Goal: Transaction & Acquisition: Purchase product/service

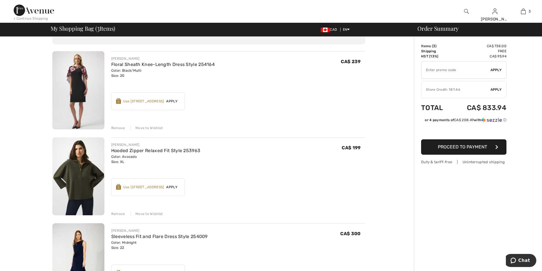
scroll to position [142, 0]
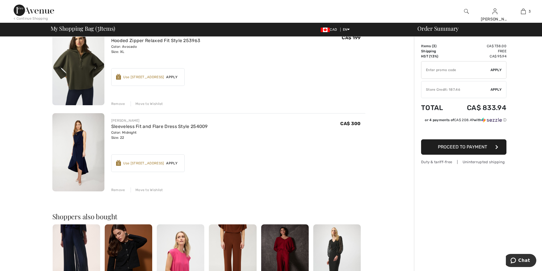
click at [69, 143] on img at bounding box center [78, 152] width 52 height 78
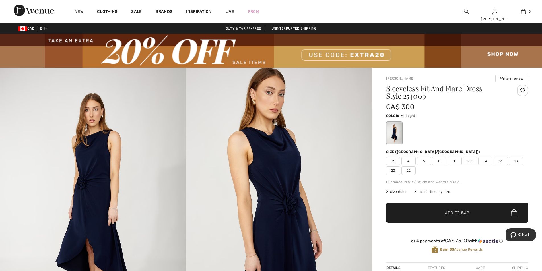
click at [266, 156] on img at bounding box center [279, 207] width 186 height 279
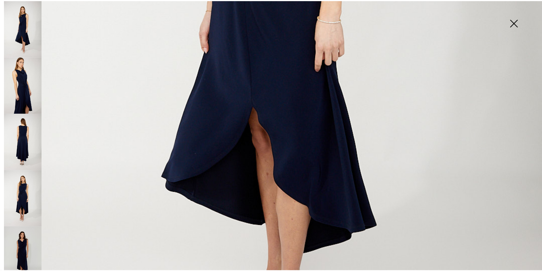
scroll to position [313, 0]
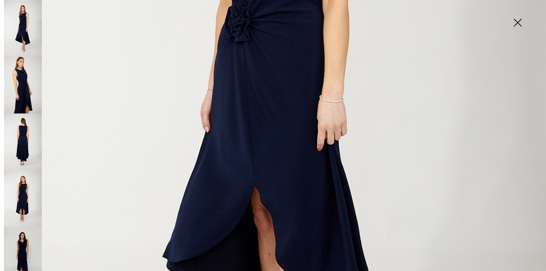
click at [28, 131] on img at bounding box center [23, 141] width 38 height 57
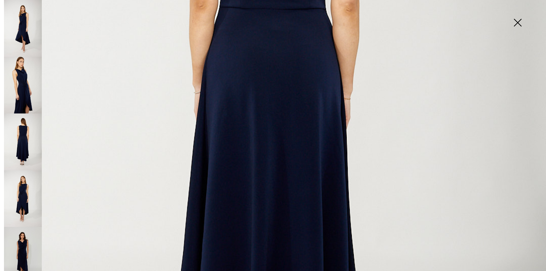
click at [519, 24] on img at bounding box center [517, 23] width 28 height 29
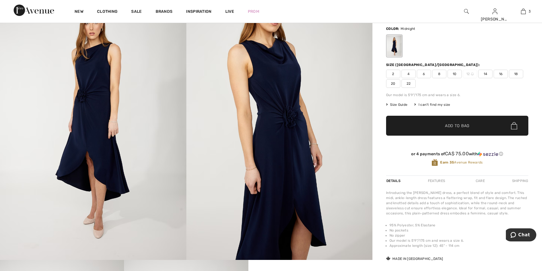
scroll to position [28, 0]
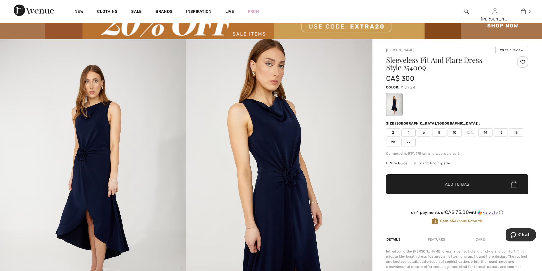
click at [435, 185] on span "✔ Added to Bag" at bounding box center [448, 184] width 35 height 6
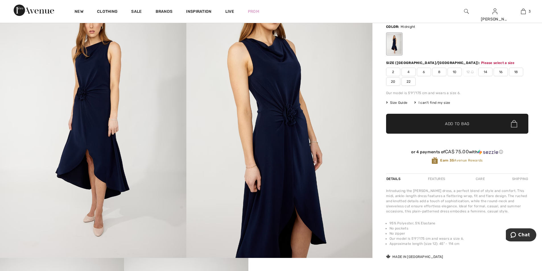
scroll to position [104, 0]
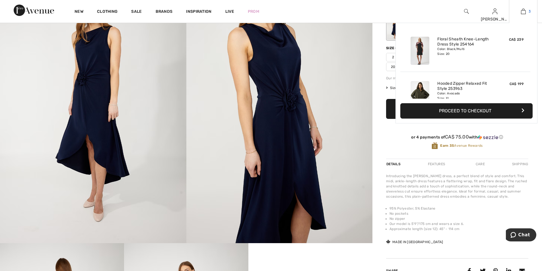
click at [525, 12] on img at bounding box center [523, 11] width 5 height 7
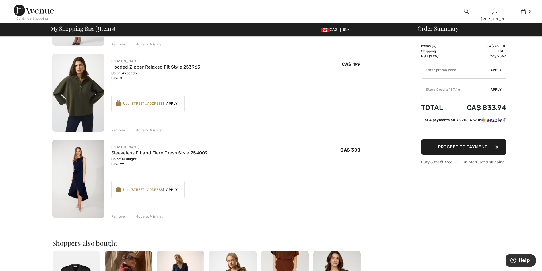
scroll to position [85, 0]
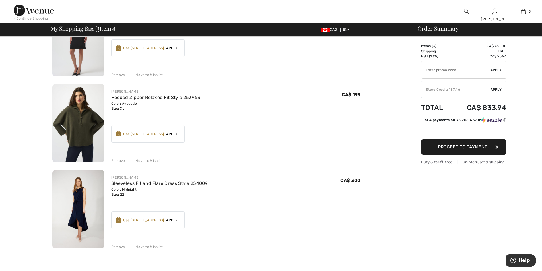
click at [151, 158] on div "Move to Wishlist" at bounding box center [147, 160] width 32 height 5
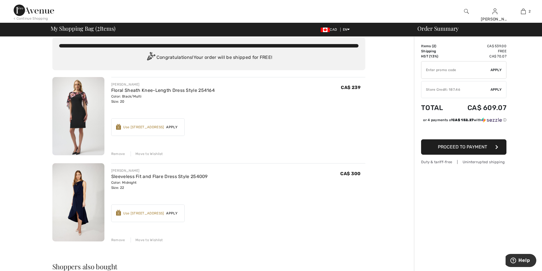
scroll to position [0, 0]
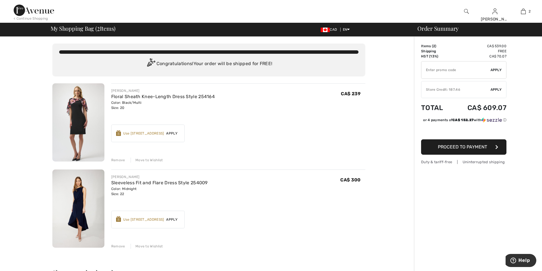
click at [145, 161] on div "Move to Wishlist" at bounding box center [147, 160] width 32 height 5
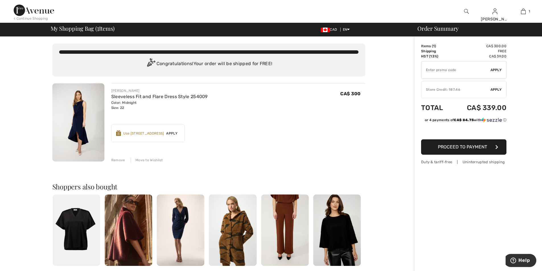
click at [456, 147] on span "Proceed to Payment" at bounding box center [462, 146] width 49 height 5
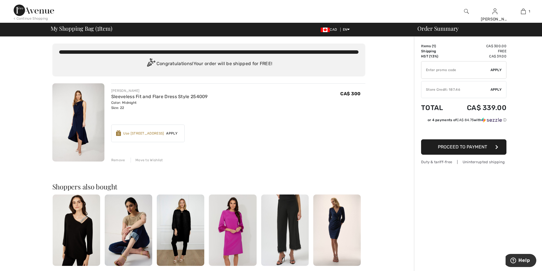
checkbox input "true"
click at [466, 148] on span "Proceed to Payment" at bounding box center [462, 146] width 49 height 5
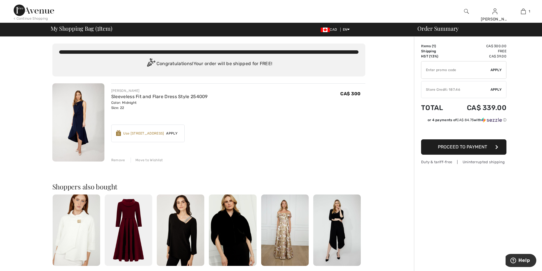
click at [494, 88] on span "Apply" at bounding box center [495, 89] width 11 height 5
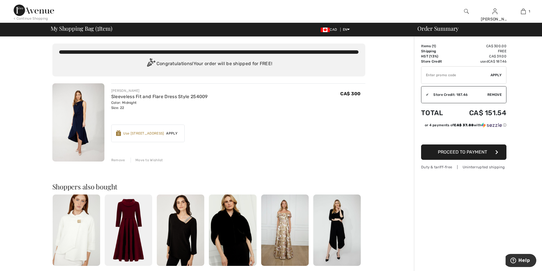
click at [469, 150] on span "Proceed to Payment" at bounding box center [462, 151] width 49 height 5
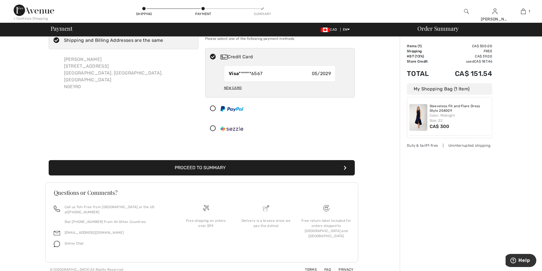
scroll to position [21, 0]
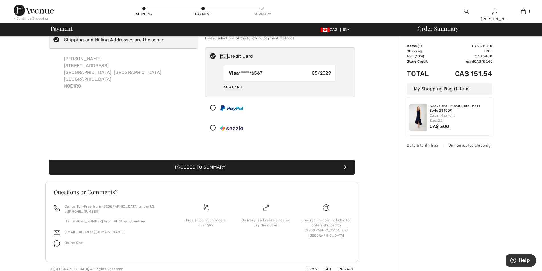
click at [209, 167] on button "Proceed to Summary" at bounding box center [202, 167] width 306 height 15
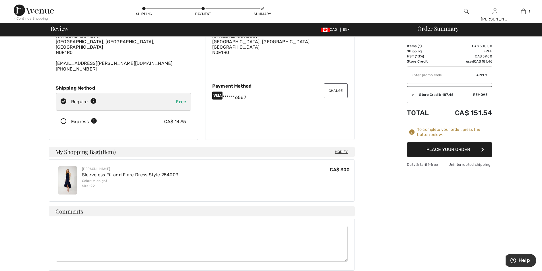
scroll to position [85, 0]
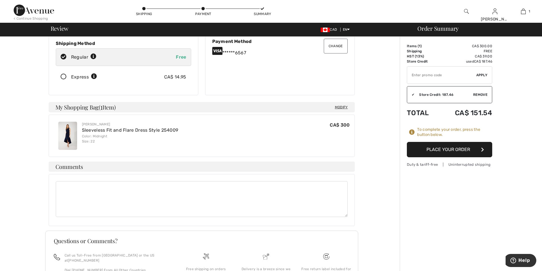
click at [445, 148] on button "Place Your Order" at bounding box center [449, 149] width 85 height 15
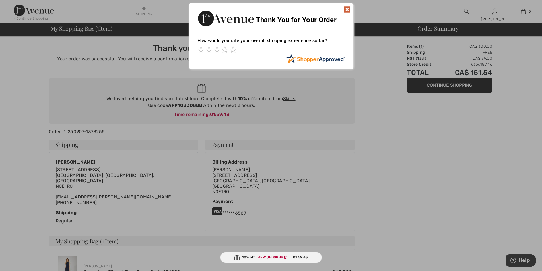
click at [349, 11] on img at bounding box center [347, 9] width 7 height 7
